Goal: Transaction & Acquisition: Book appointment/travel/reservation

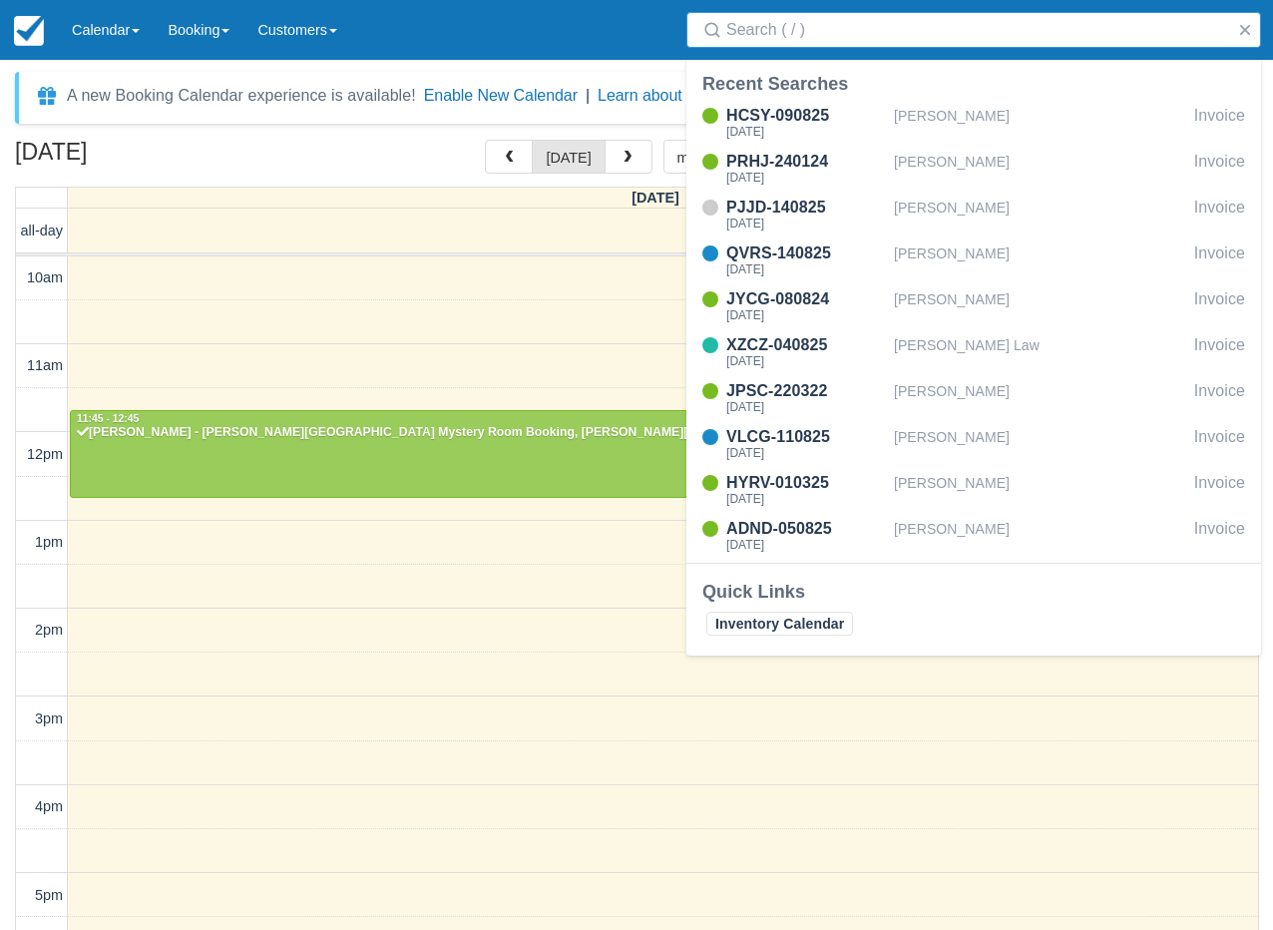
select select
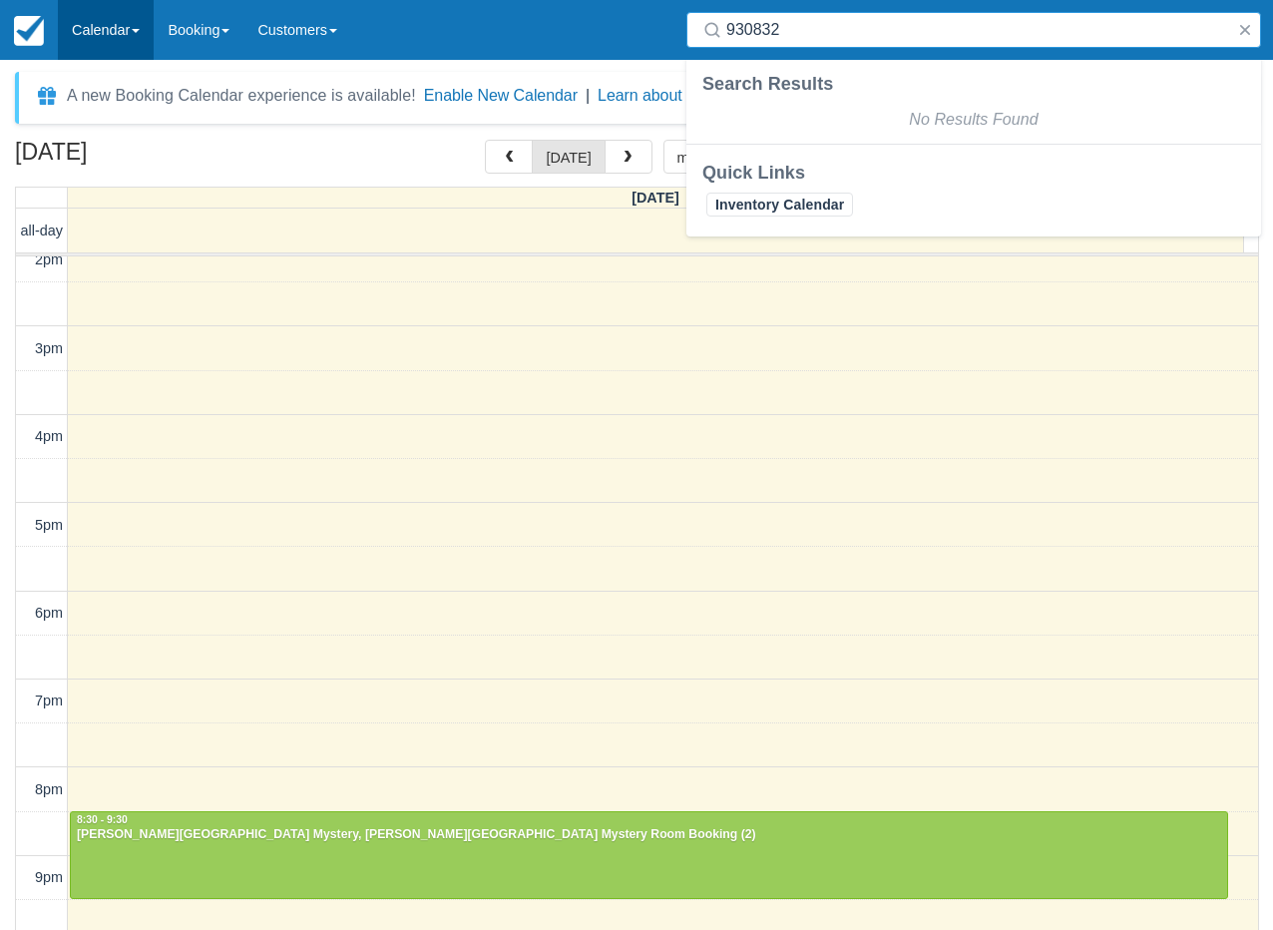
type input "930832"
click at [134, 25] on link "Calendar" at bounding box center [106, 30] width 96 height 60
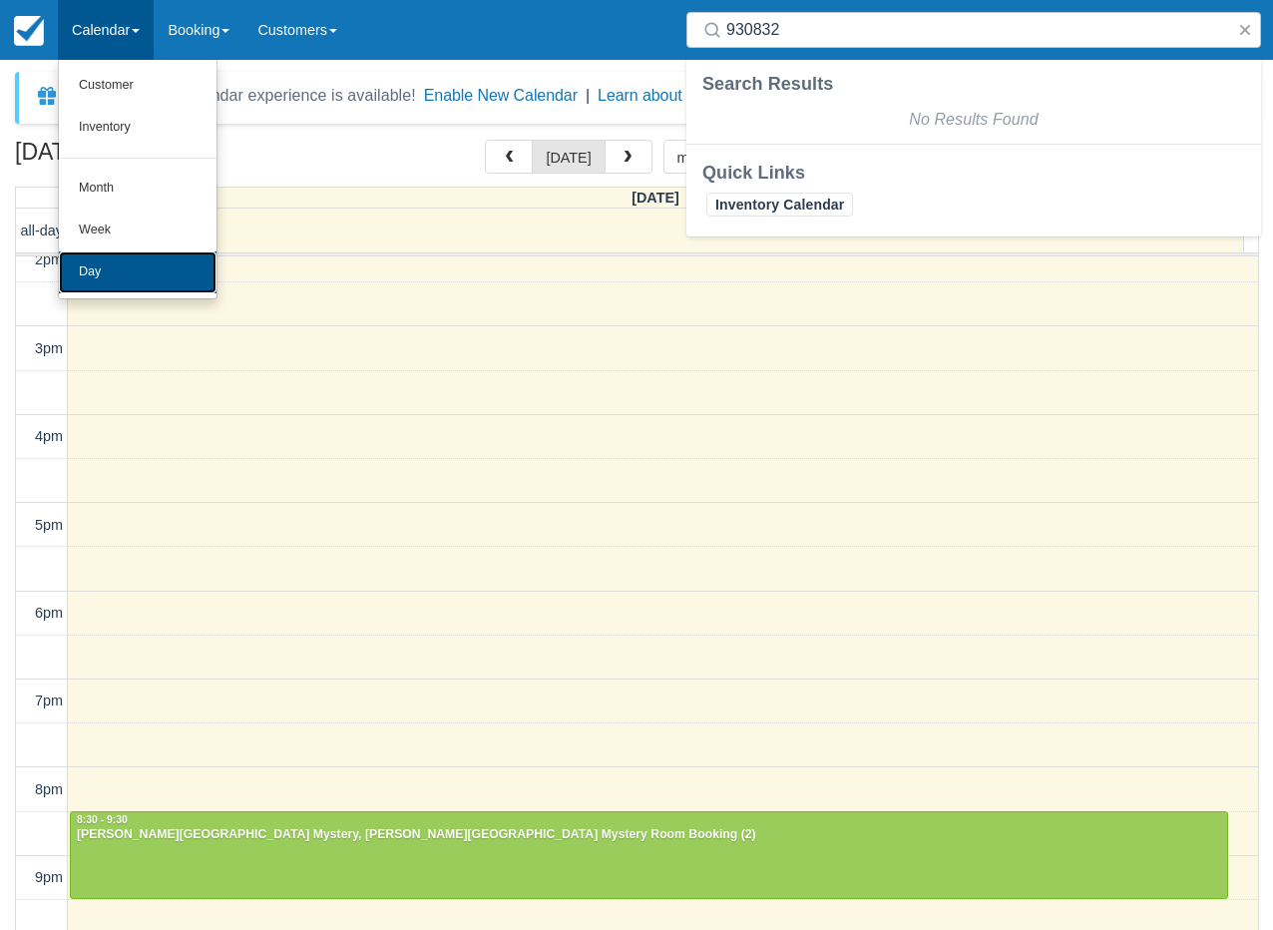
click at [121, 262] on link "Day" at bounding box center [138, 272] width 158 height 42
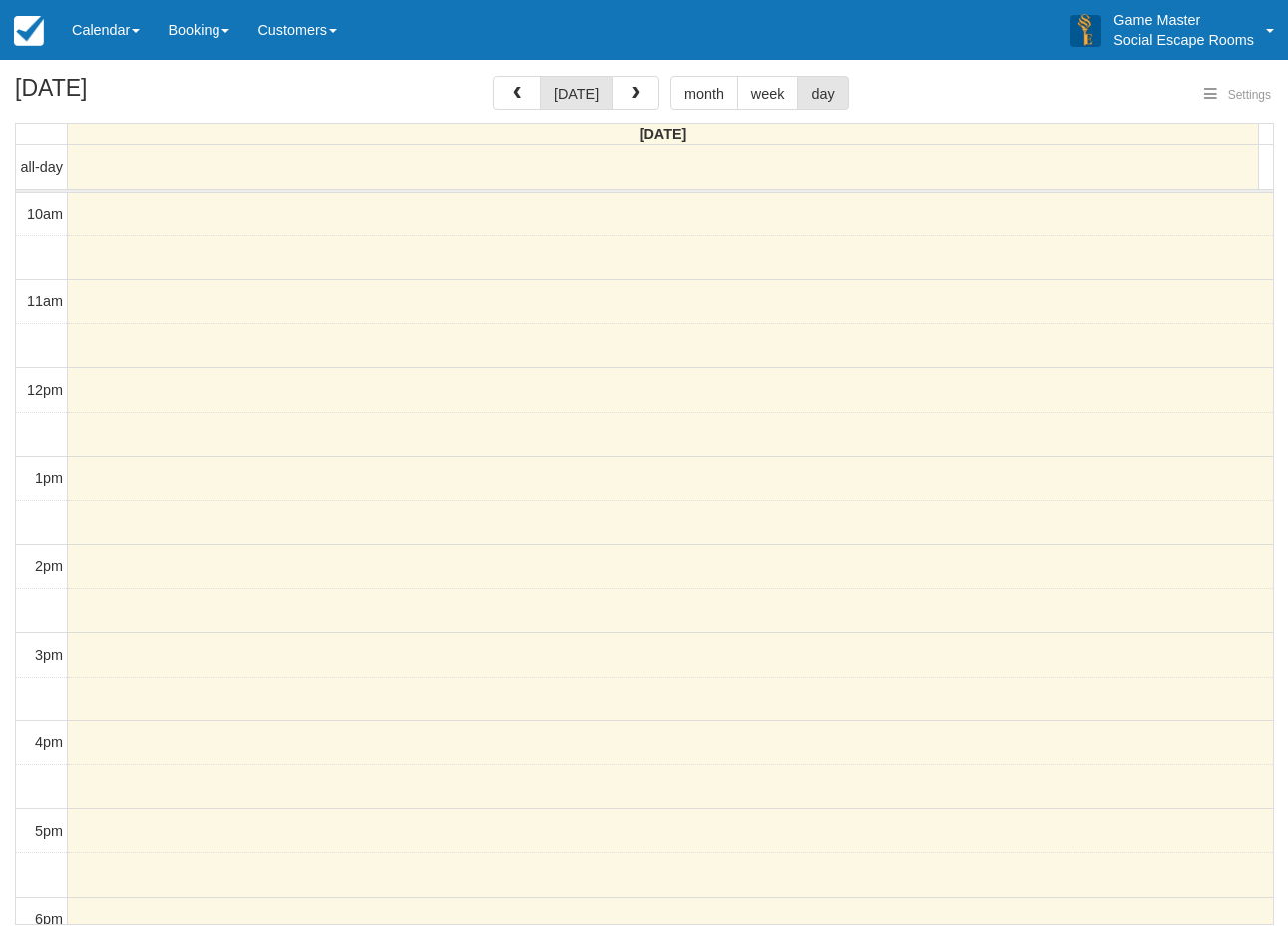
select select
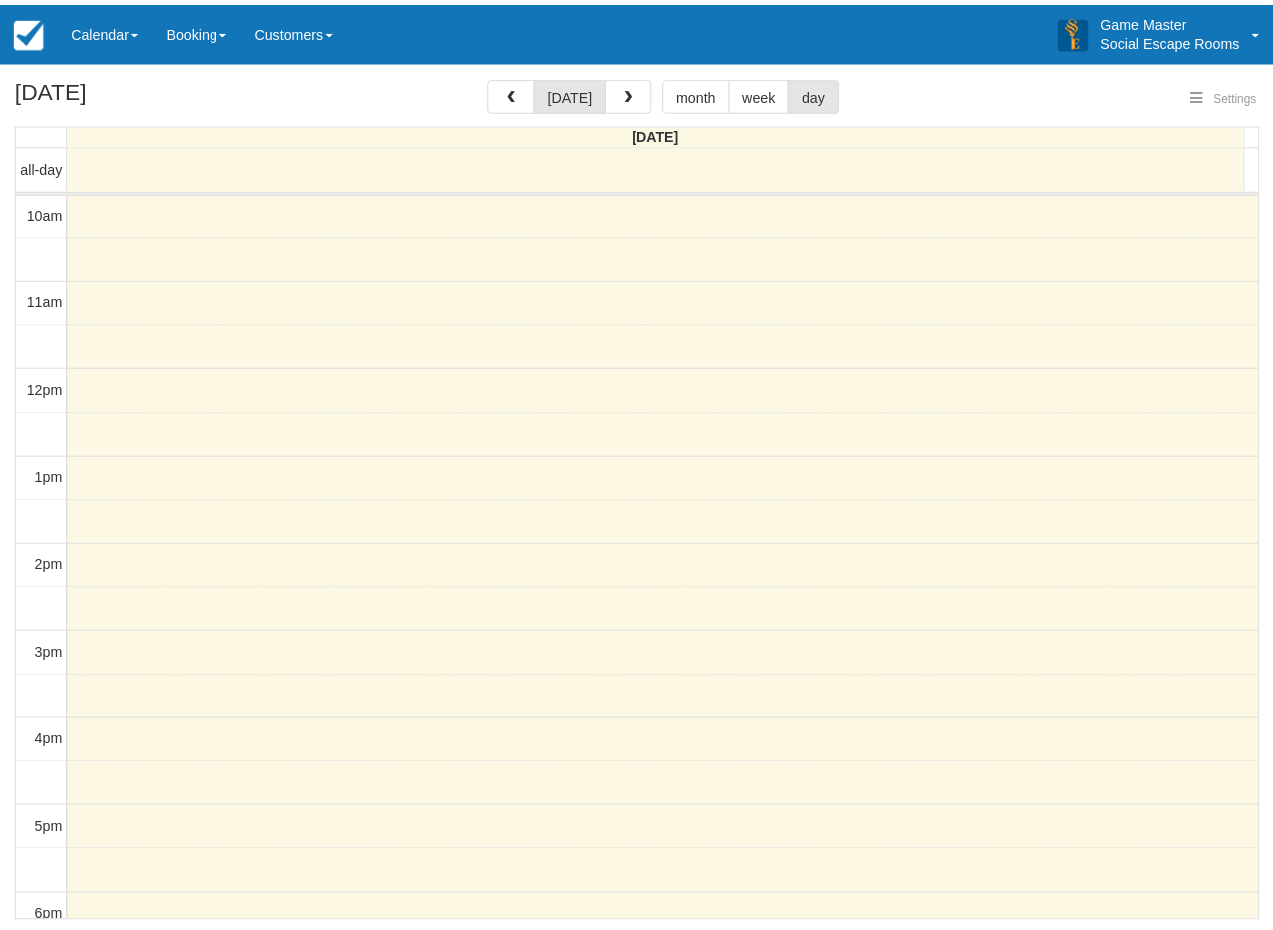
scroll to position [89, 0]
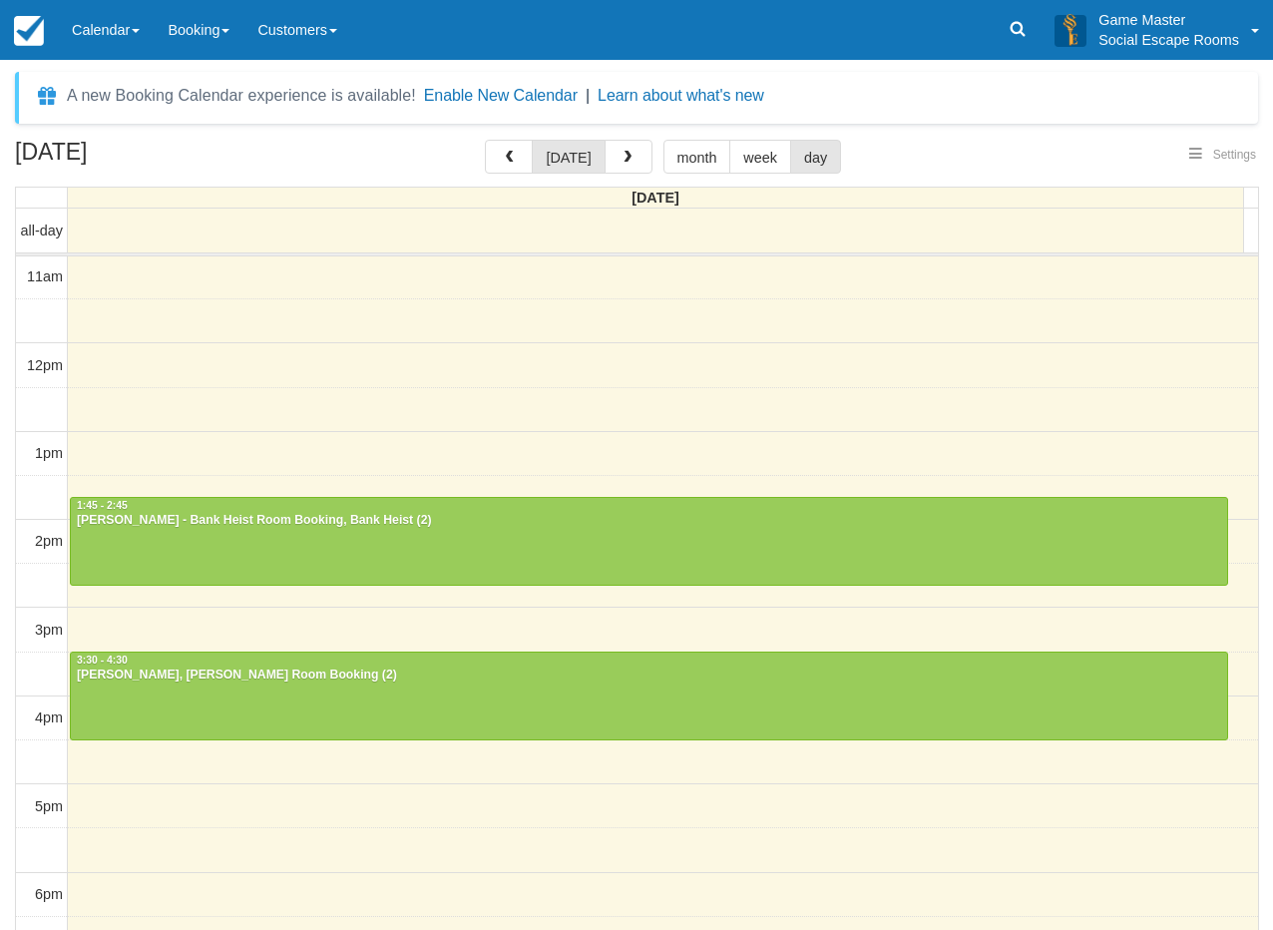
select select
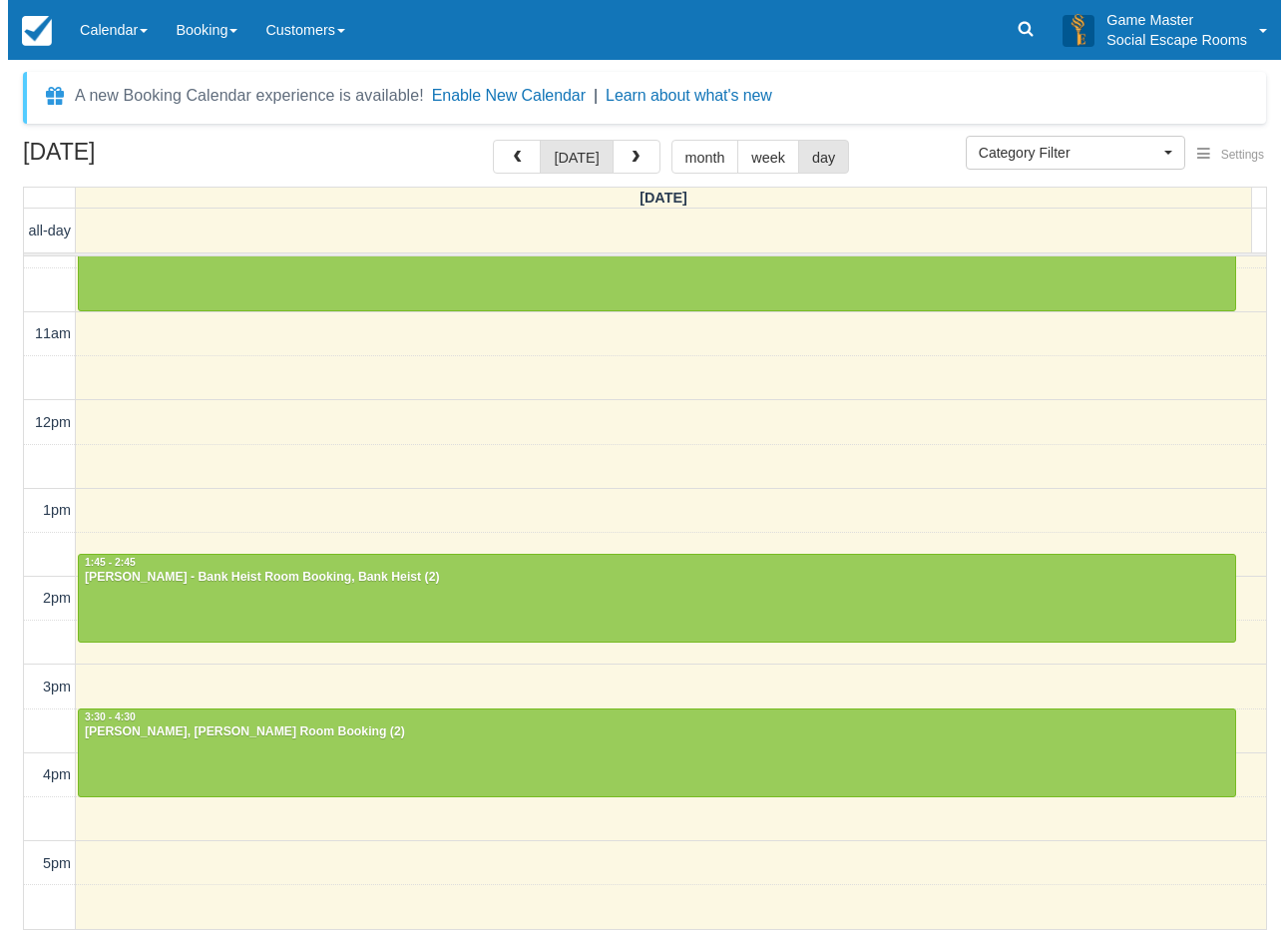
scroll to position [0, 0]
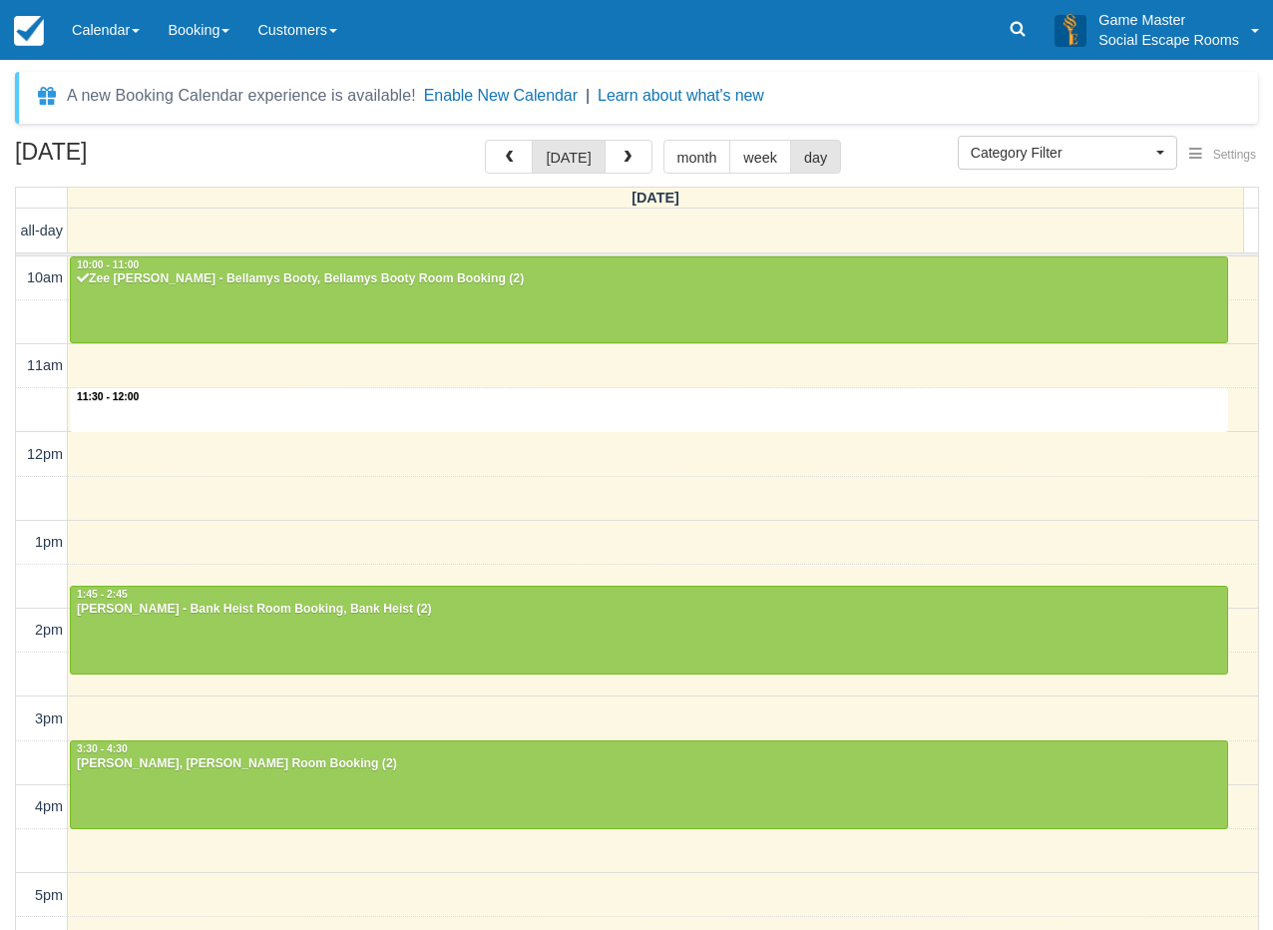
click at [189, 412] on div "10am 11am 12pm 1pm 2pm 3pm 4pm 5pm 6pm 7pm 8pm 9pm 10pm 11:30 - 12:00 10:00 - 1…" at bounding box center [637, 806] width 1242 height 1101
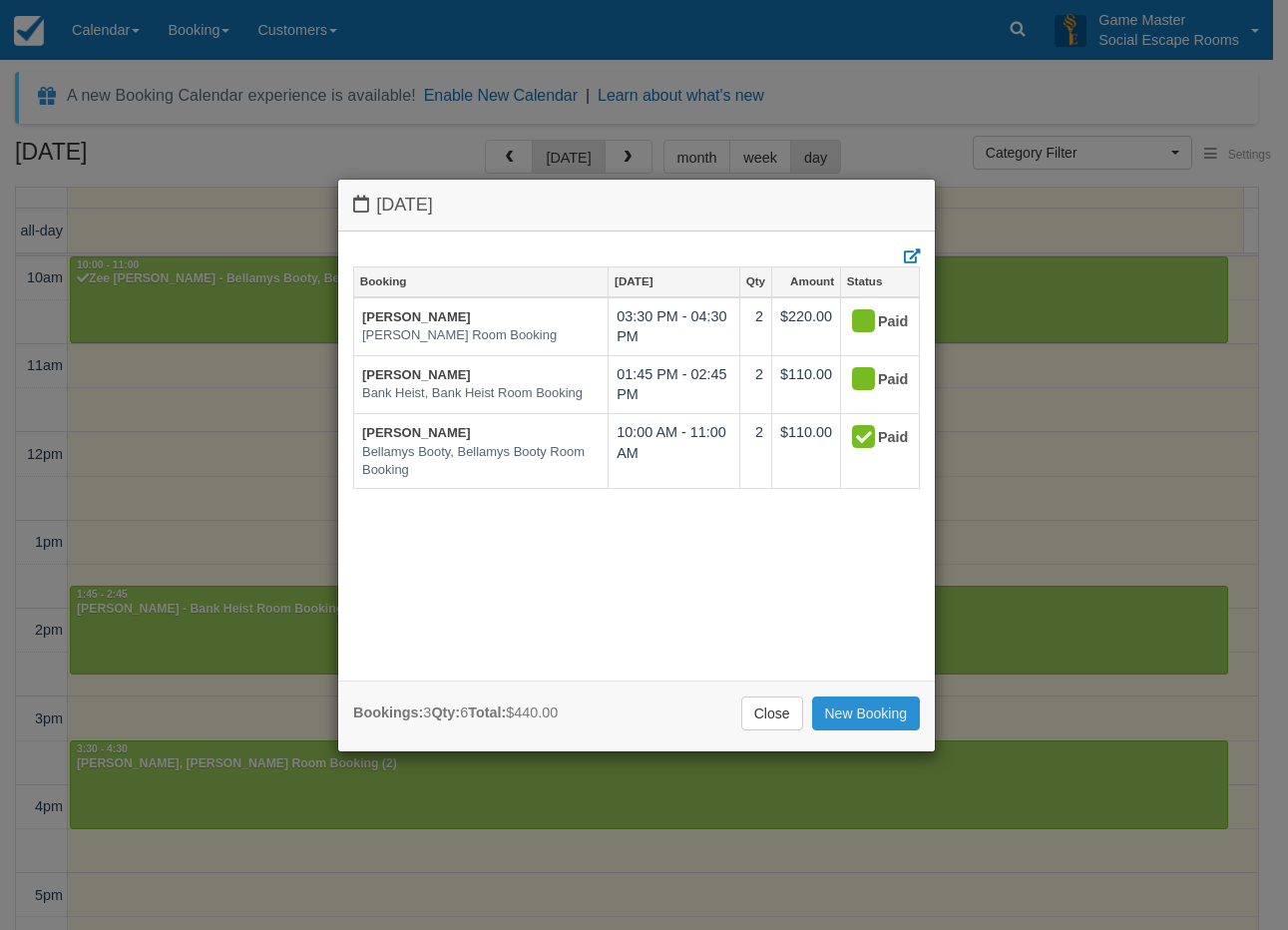
click at [828, 706] on link "New Booking" at bounding box center [866, 713] width 109 height 34
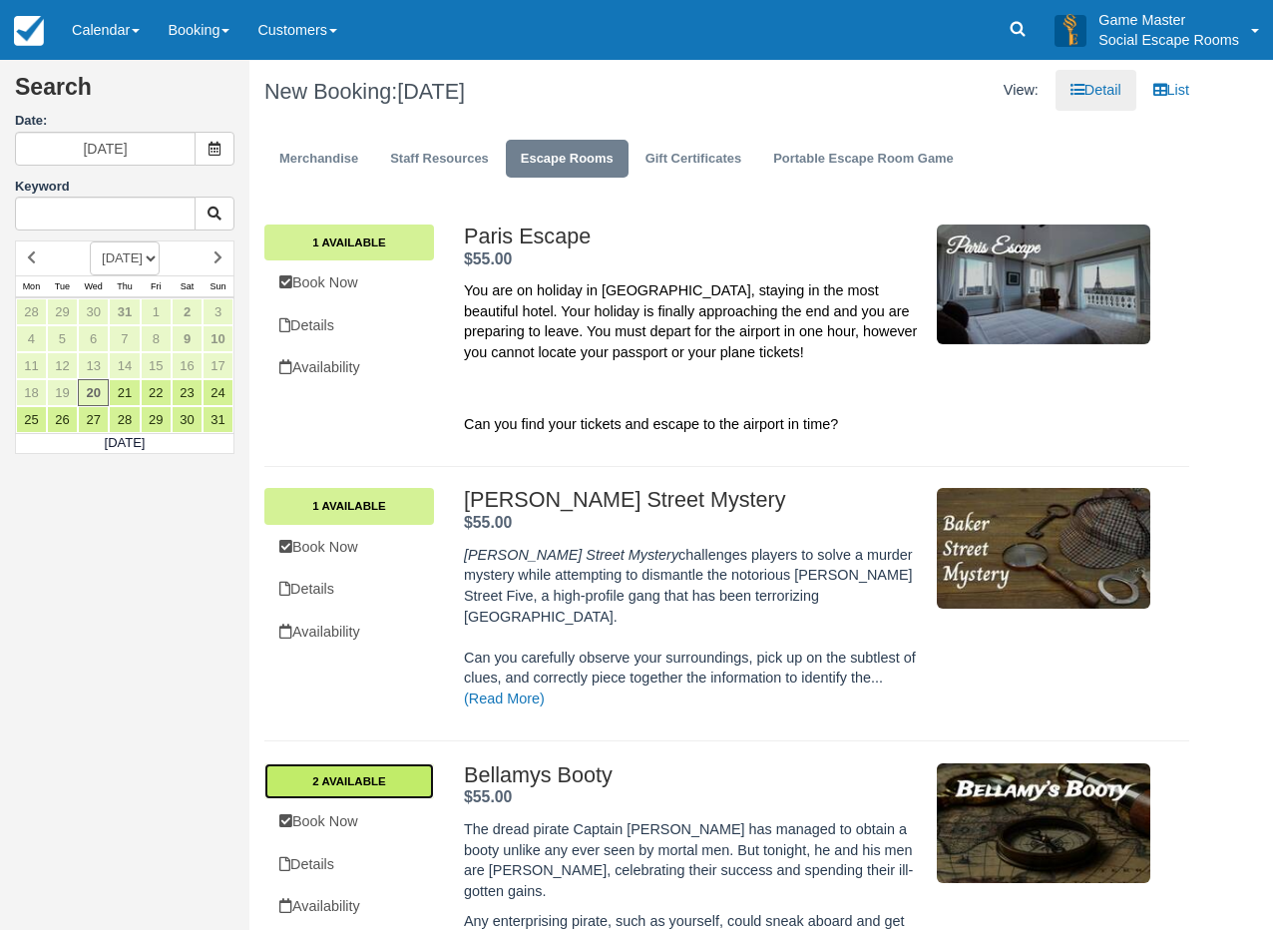
click at [377, 763] on link "2 Available" at bounding box center [349, 781] width 170 height 36
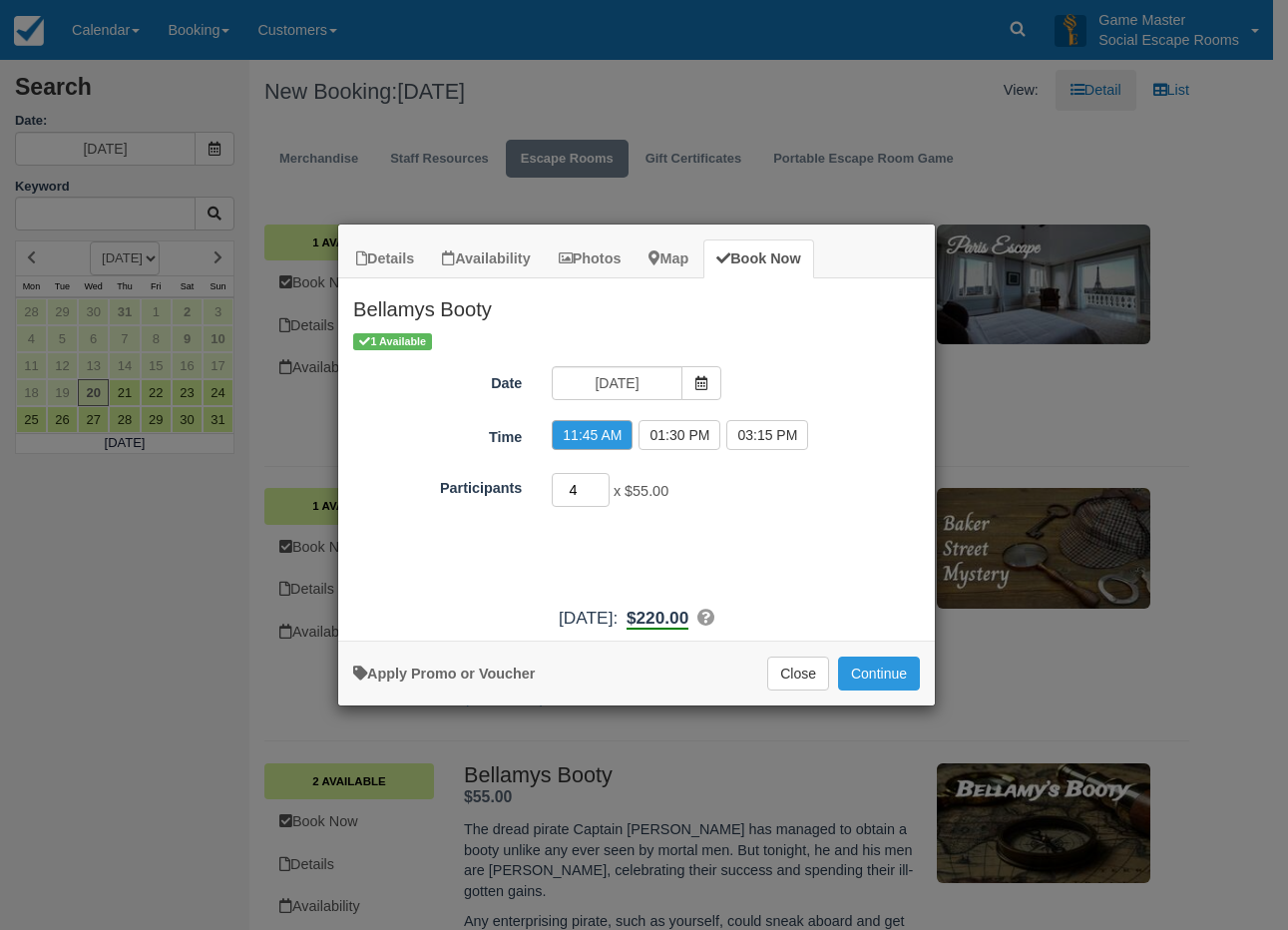
drag, startPoint x: 586, startPoint y: 491, endPoint x: 553, endPoint y: 489, distance: 33.0
click at [553, 489] on input "4" at bounding box center [581, 490] width 58 height 34
type input "2"
click at [874, 670] on button "Continue" at bounding box center [879, 673] width 82 height 34
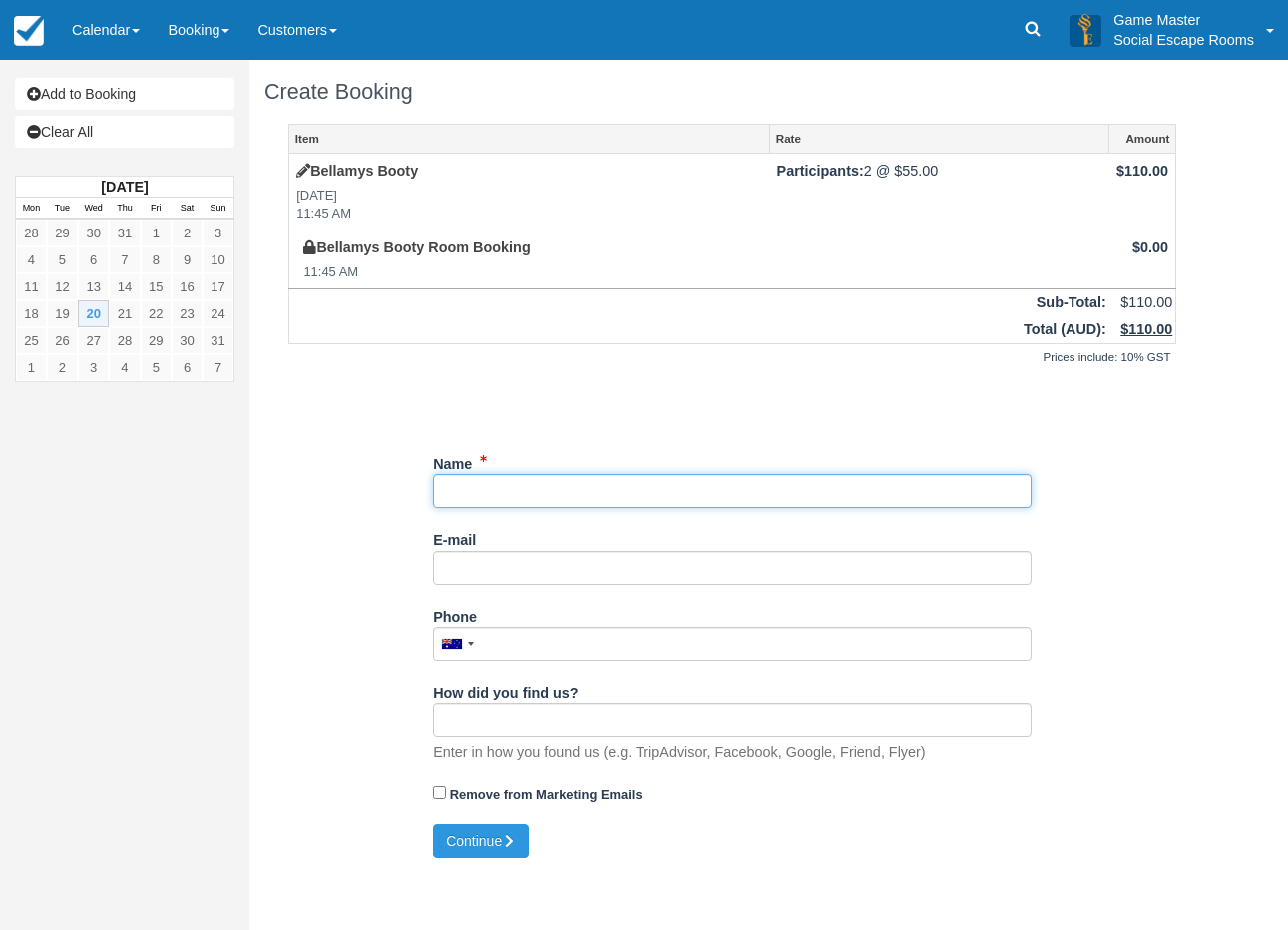
click at [523, 482] on input "Name" at bounding box center [732, 491] width 598 height 34
type input "Victoria"
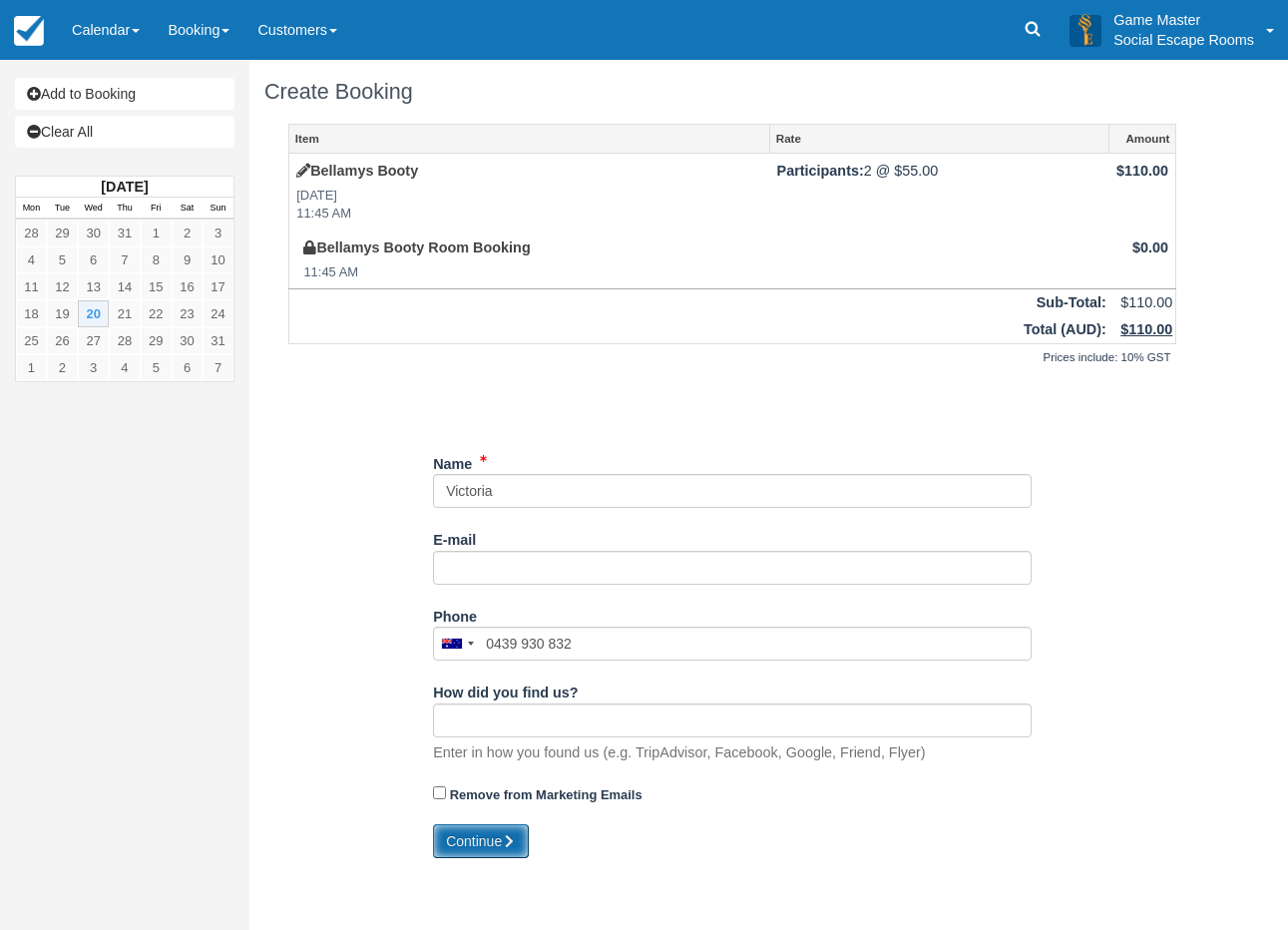
click at [477, 838] on button "Continue" at bounding box center [481, 841] width 96 height 34
type input "+61439930832"
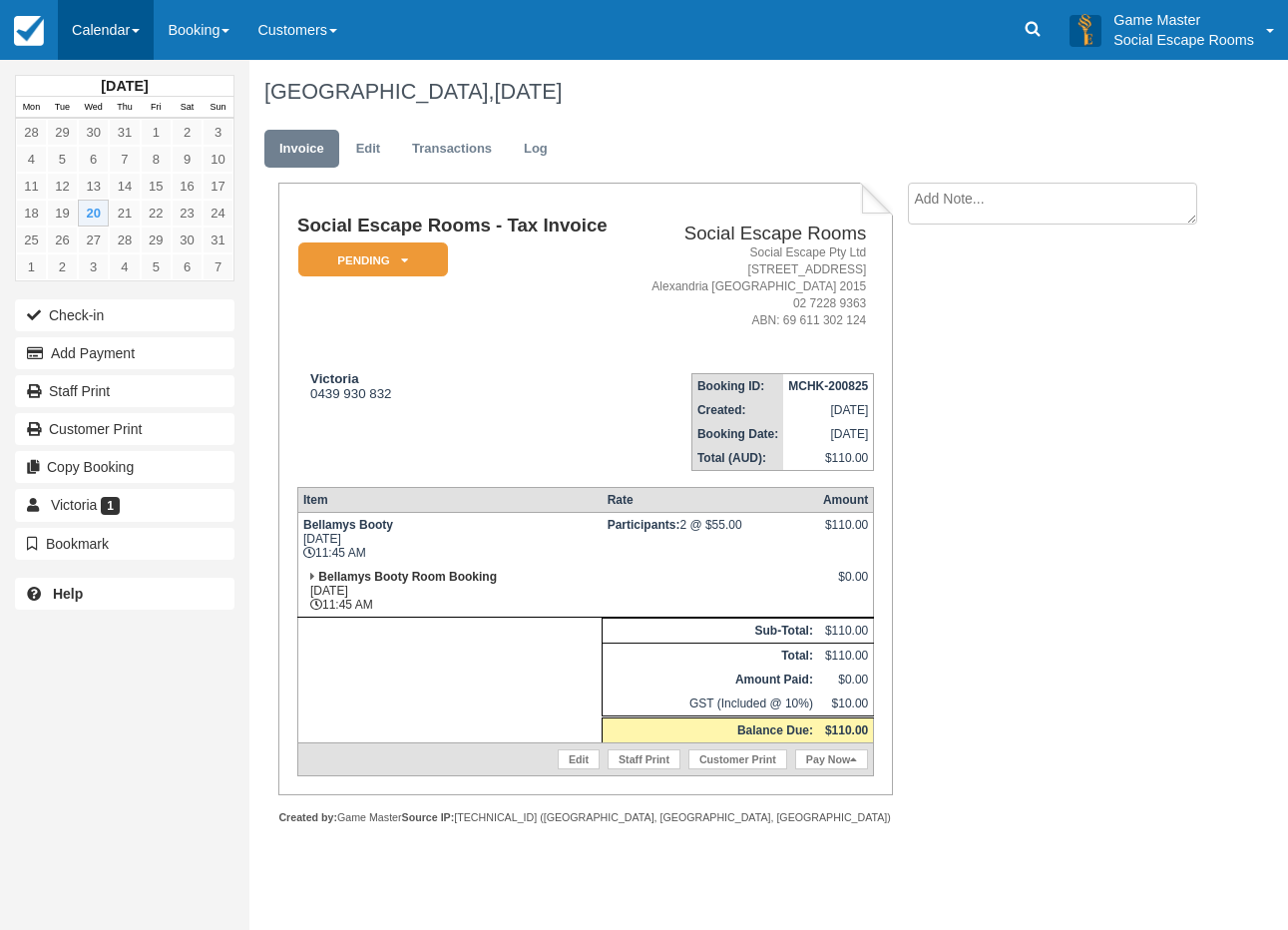
click at [76, 31] on link "Calendar" at bounding box center [106, 30] width 96 height 60
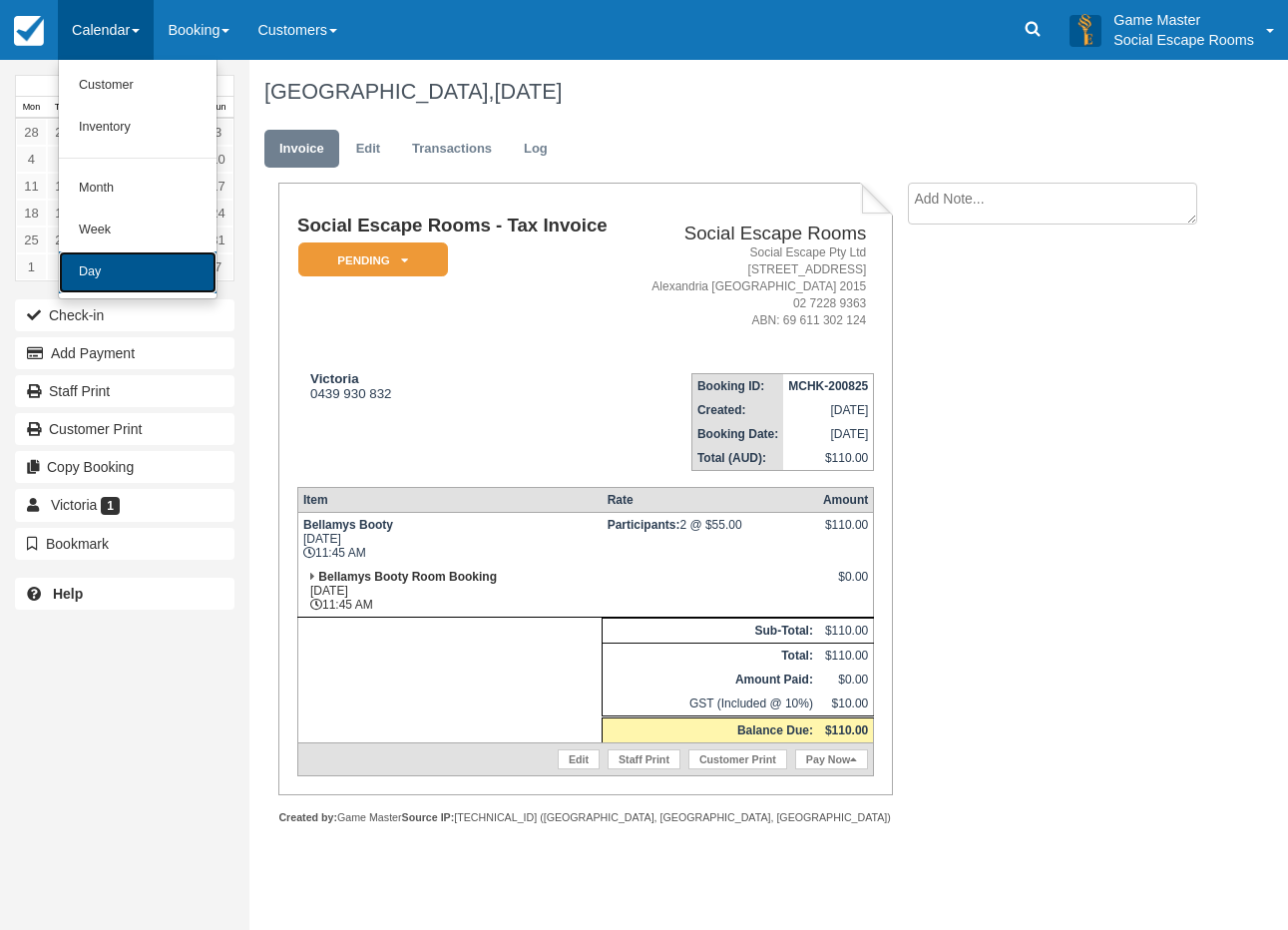
click at [99, 275] on link "Day" at bounding box center [138, 272] width 158 height 42
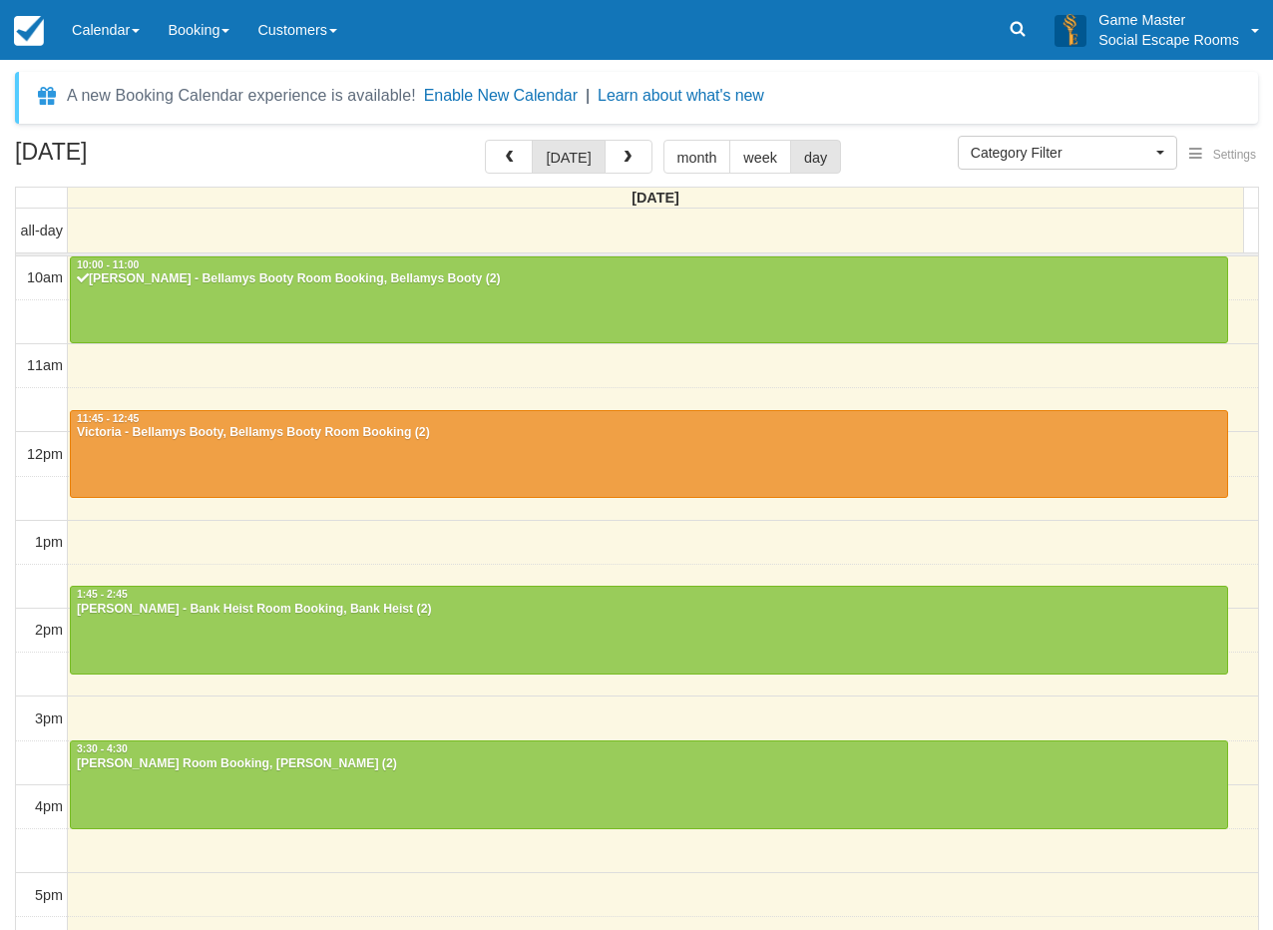
select select
